Goal: Use online tool/utility: Utilize a website feature to perform a specific function

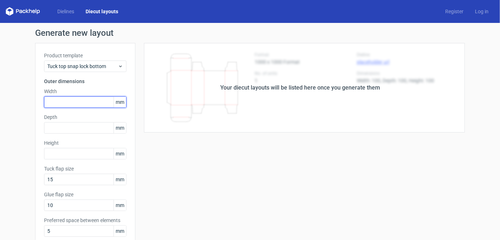
click at [61, 103] on input "text" at bounding box center [85, 101] width 82 height 11
type input "305"
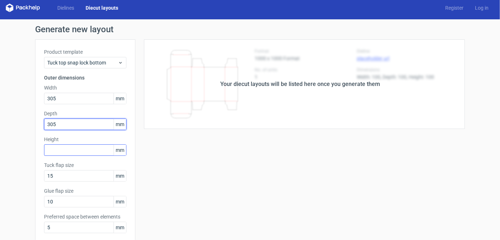
type input "305"
click at [67, 150] on input "text" at bounding box center [85, 149] width 82 height 11
drag, startPoint x: 61, startPoint y: 146, endPoint x: 172, endPoint y: 124, distance: 112.8
click at [172, 124] on div "Product template Tuck top snap lock bottom Outer dimensions Width 305 mm Depth …" at bounding box center [250, 233] width 430 height 389
type input "38"
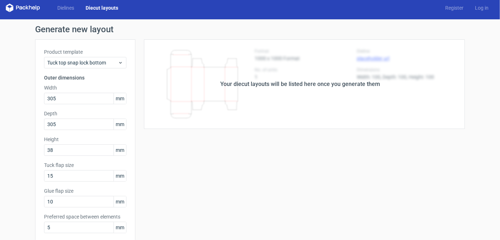
click at [127, 128] on div "Product template Tuck top snap lock bottom Outer dimensions Width 305 mm Depth …" at bounding box center [85, 160] width 100 height 242
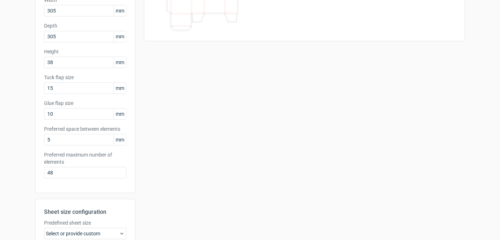
scroll to position [197, 0]
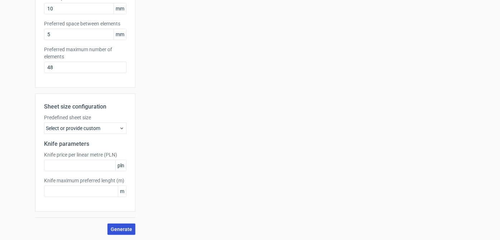
click at [127, 229] on span "Generate" at bounding box center [122, 229] width 22 height 5
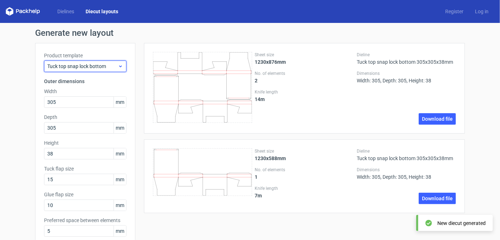
click at [82, 70] on span "Tuck top snap lock bottom" at bounding box center [82, 66] width 71 height 7
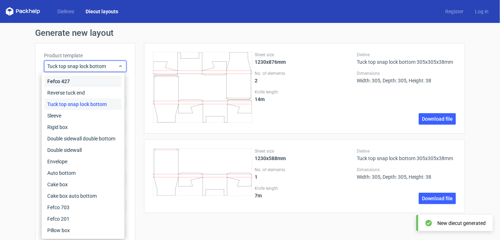
click at [74, 86] on div "Fefco 427" at bounding box center [82, 81] width 77 height 11
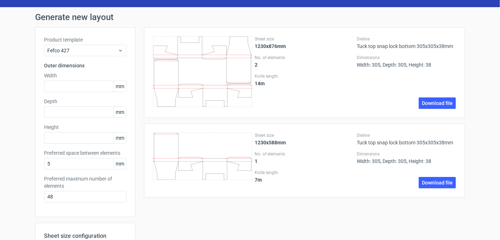
scroll to position [15, 0]
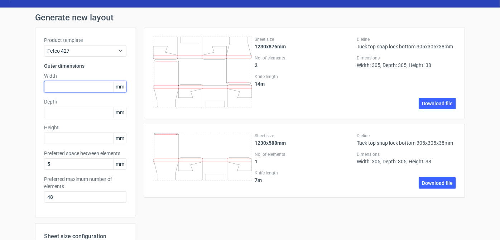
click at [82, 91] on input "text" at bounding box center [85, 86] width 82 height 11
type input "305"
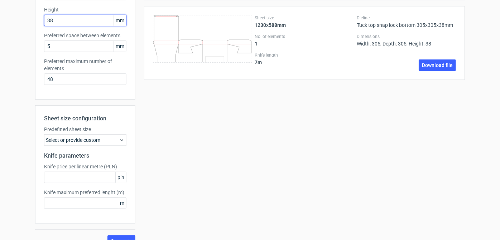
scroll to position [145, 0]
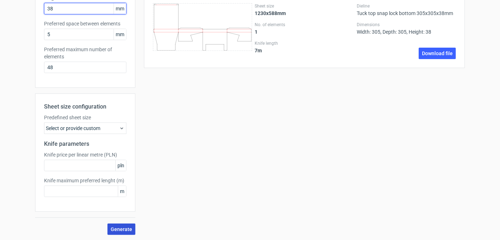
type input "38"
click at [119, 232] on span "Generate" at bounding box center [122, 229] width 22 height 5
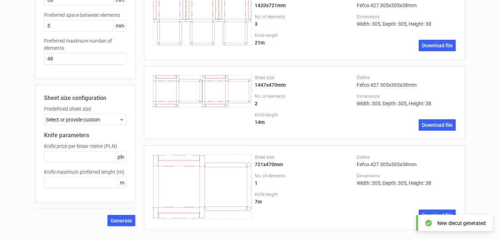
scroll to position [154, 0]
